Goal: Learn about a topic

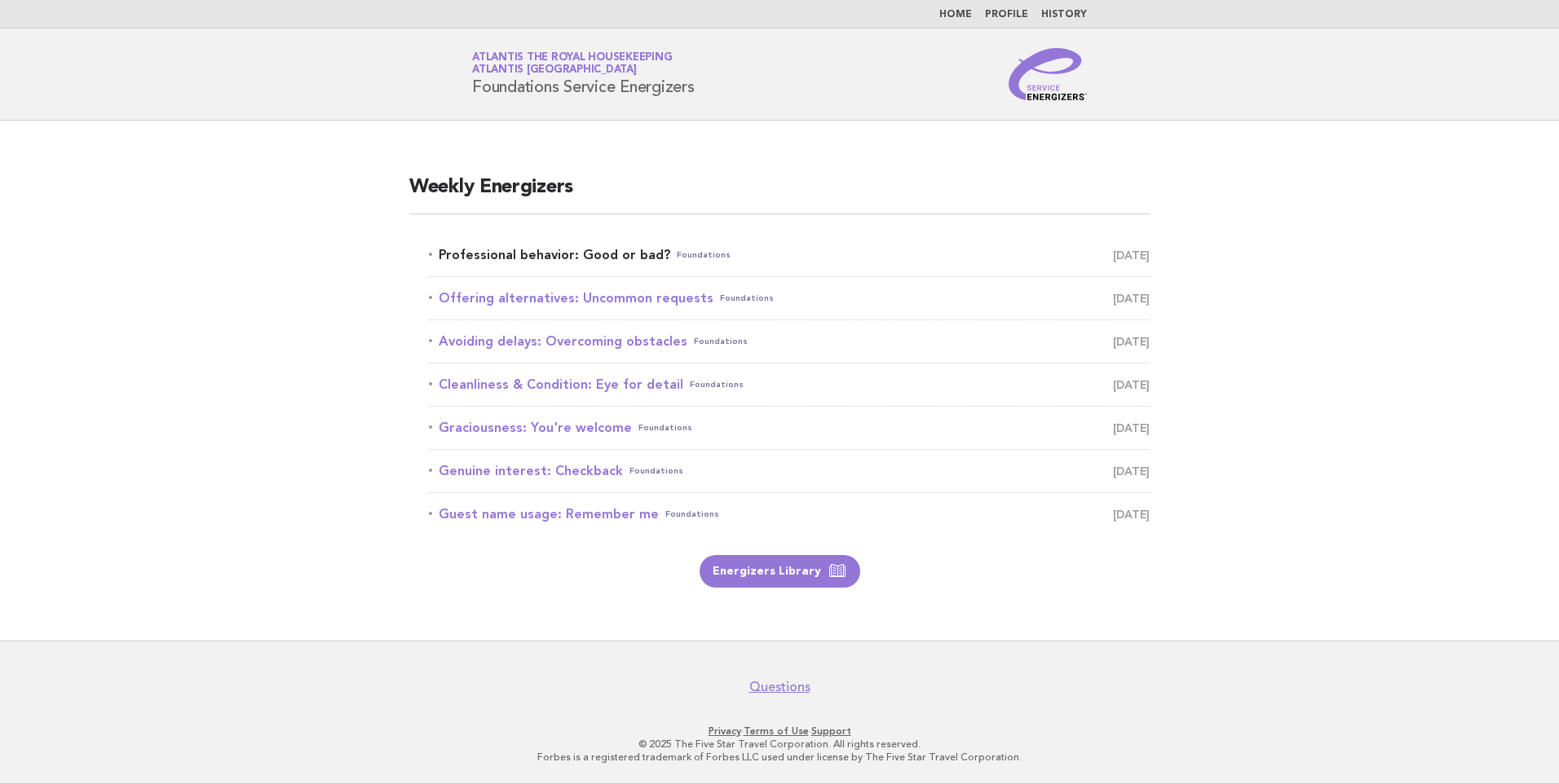
click at [612, 248] on link "Professional behavior: Good or bad? Foundations October 3" at bounding box center [789, 255] width 721 height 23
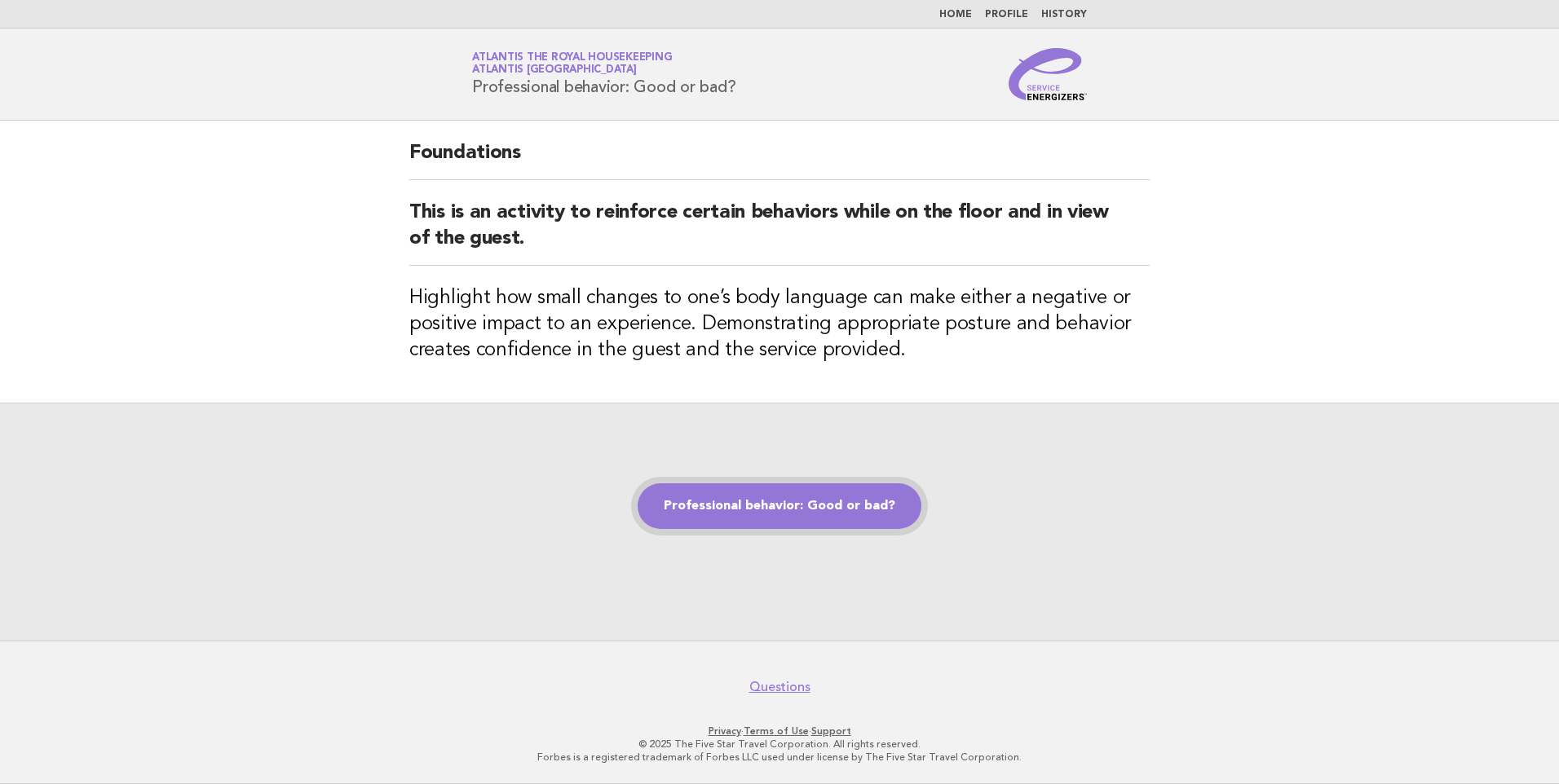
click at [825, 496] on link "Professional behavior: Good or bad?" at bounding box center [779, 506] width 284 height 46
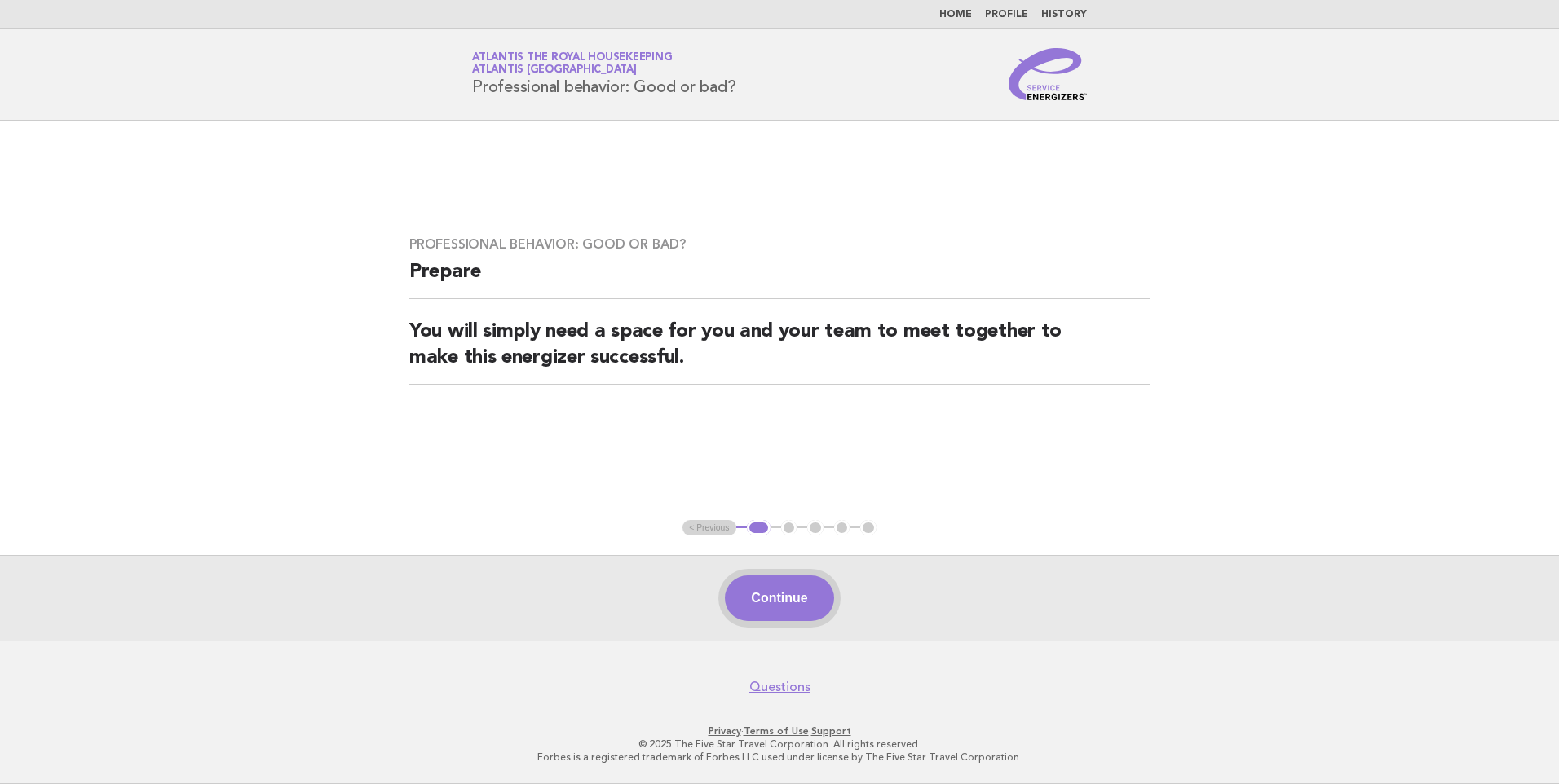
click at [772, 594] on button "Continue" at bounding box center [779, 598] width 108 height 46
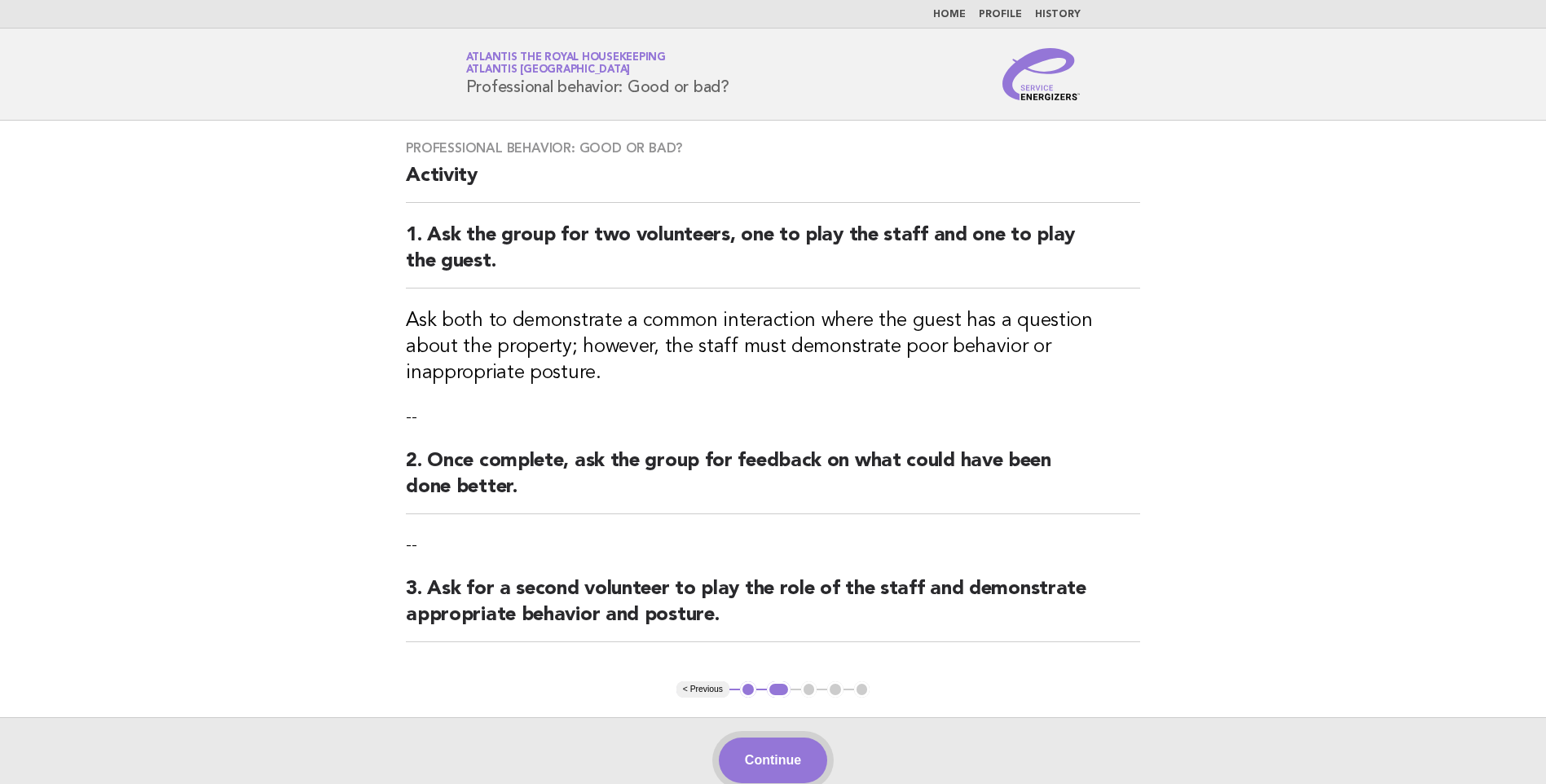
click at [769, 769] on button "Continue" at bounding box center [773, 760] width 108 height 46
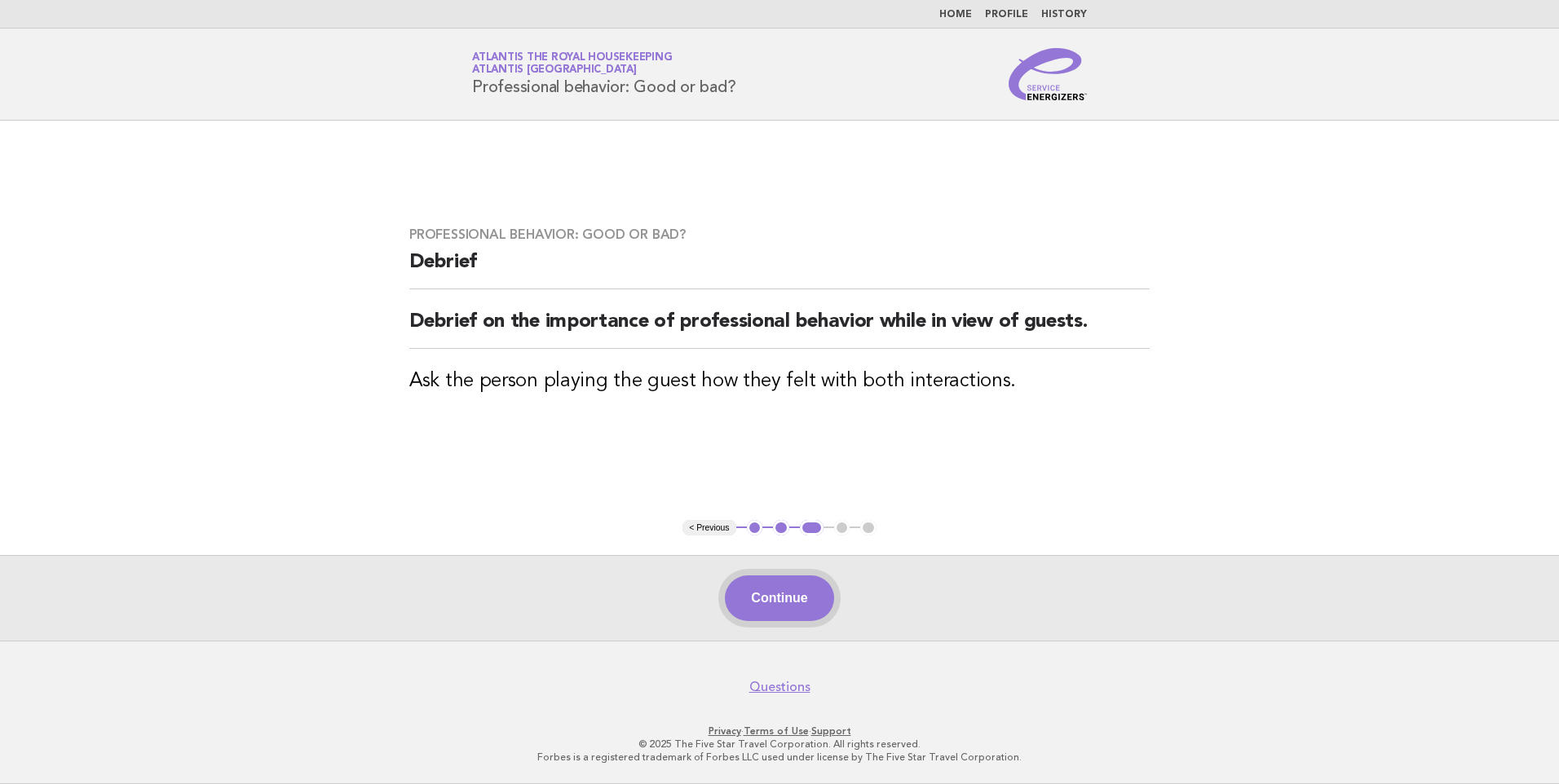
click at [764, 600] on button "Continue" at bounding box center [779, 598] width 108 height 46
